Goal: Complete application form

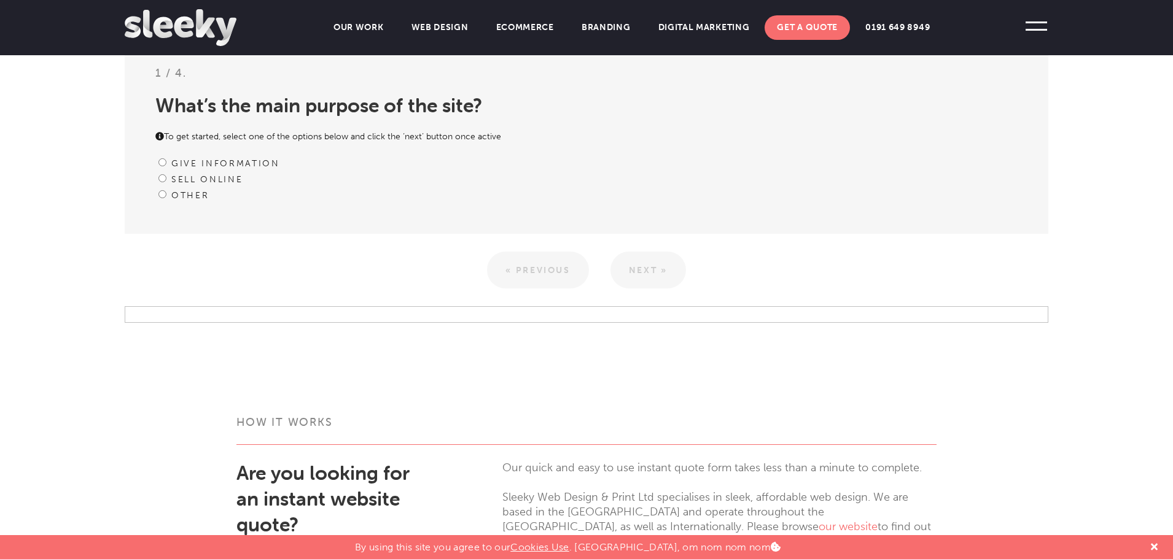
scroll to position [287, 0]
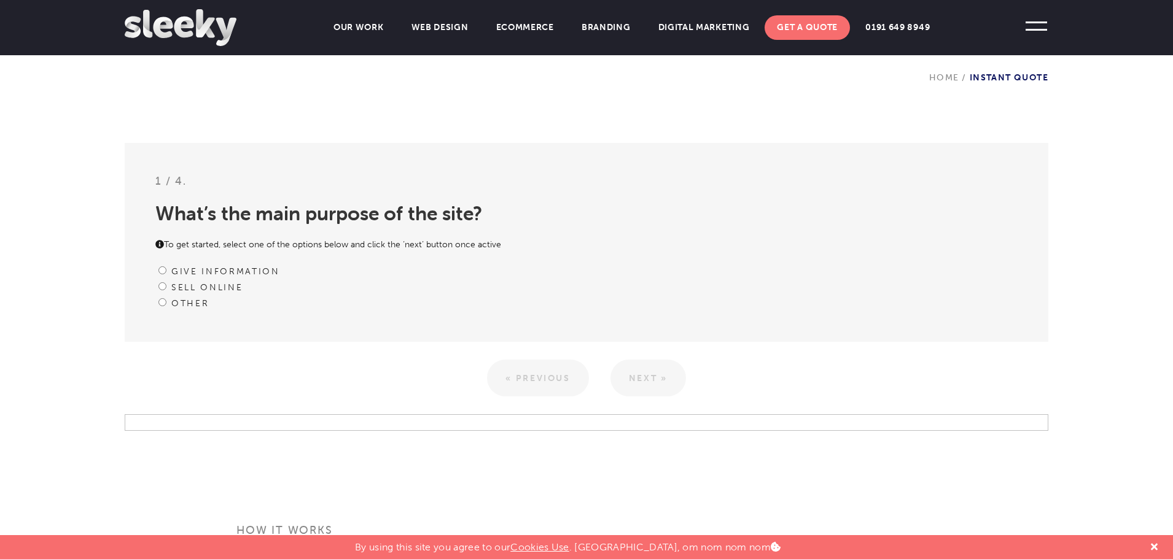
click at [162, 287] on input "Sell online" at bounding box center [162, 286] width 8 height 8
radio input "true"
click at [652, 384] on link "Next »" at bounding box center [648, 378] width 76 height 37
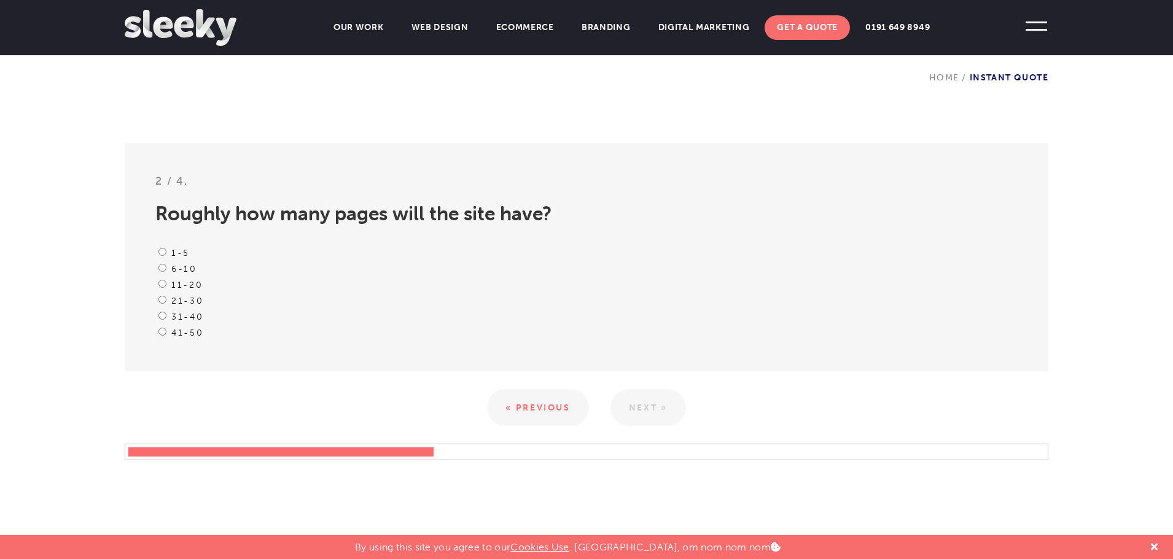
click at [163, 285] on input "11-20" at bounding box center [162, 284] width 8 height 8
radio input "true"
drag, startPoint x: 647, startPoint y: 408, endPoint x: 636, endPoint y: 406, distance: 11.8
click at [647, 408] on link "Next »" at bounding box center [648, 407] width 76 height 37
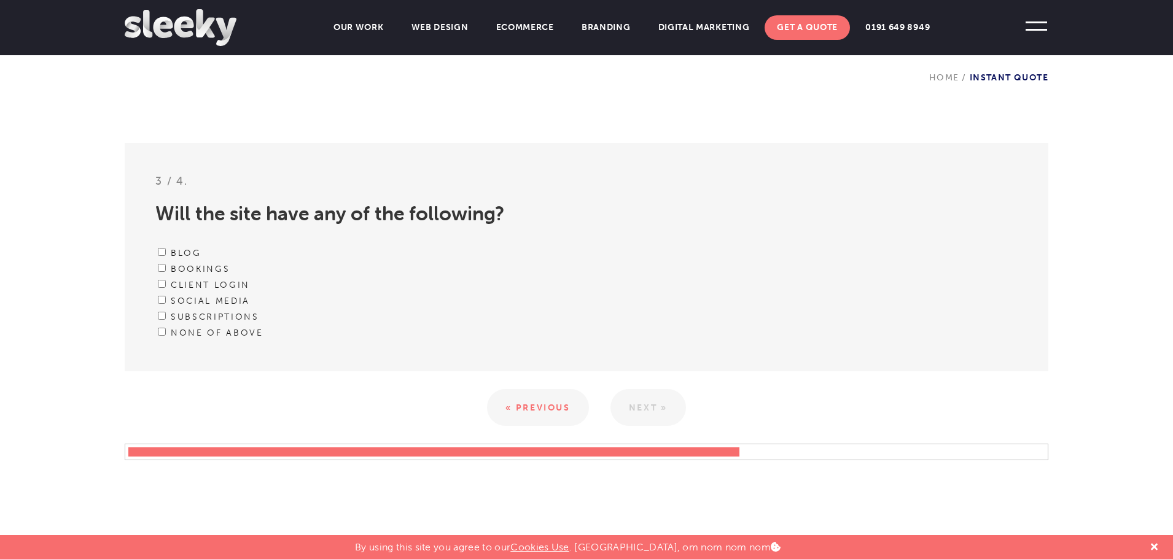
click at [161, 269] on input "Bookings" at bounding box center [162, 268] width 8 height 8
checkbox input "true"
click at [161, 254] on input "Blog" at bounding box center [162, 252] width 8 height 8
checkbox input "true"
click at [160, 285] on input "Client Login" at bounding box center [162, 284] width 8 height 8
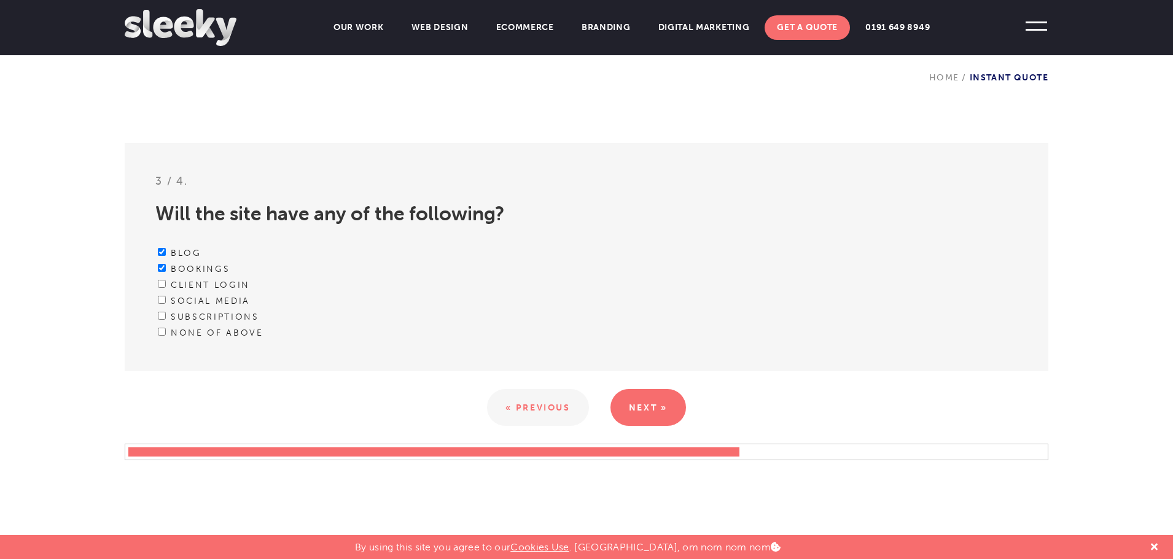
checkbox input "true"
click at [164, 301] on input "Social media" at bounding box center [162, 300] width 8 height 8
checkbox input "true"
click at [661, 401] on link "Next »" at bounding box center [648, 407] width 76 height 37
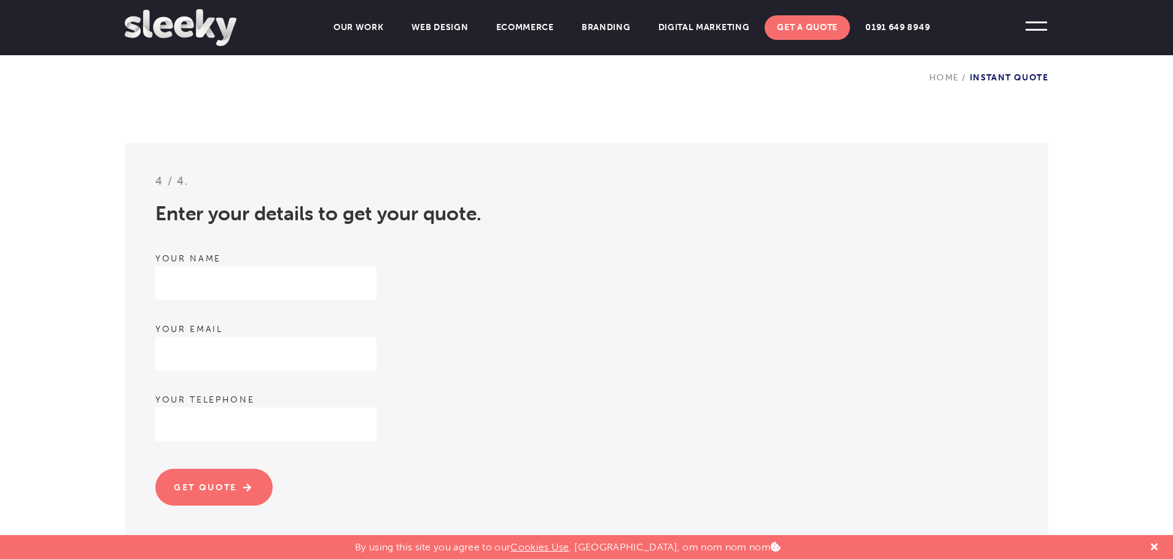
click at [803, 335] on label "Your email" at bounding box center [586, 329] width 862 height 15
